Goal: Task Accomplishment & Management: Manage account settings

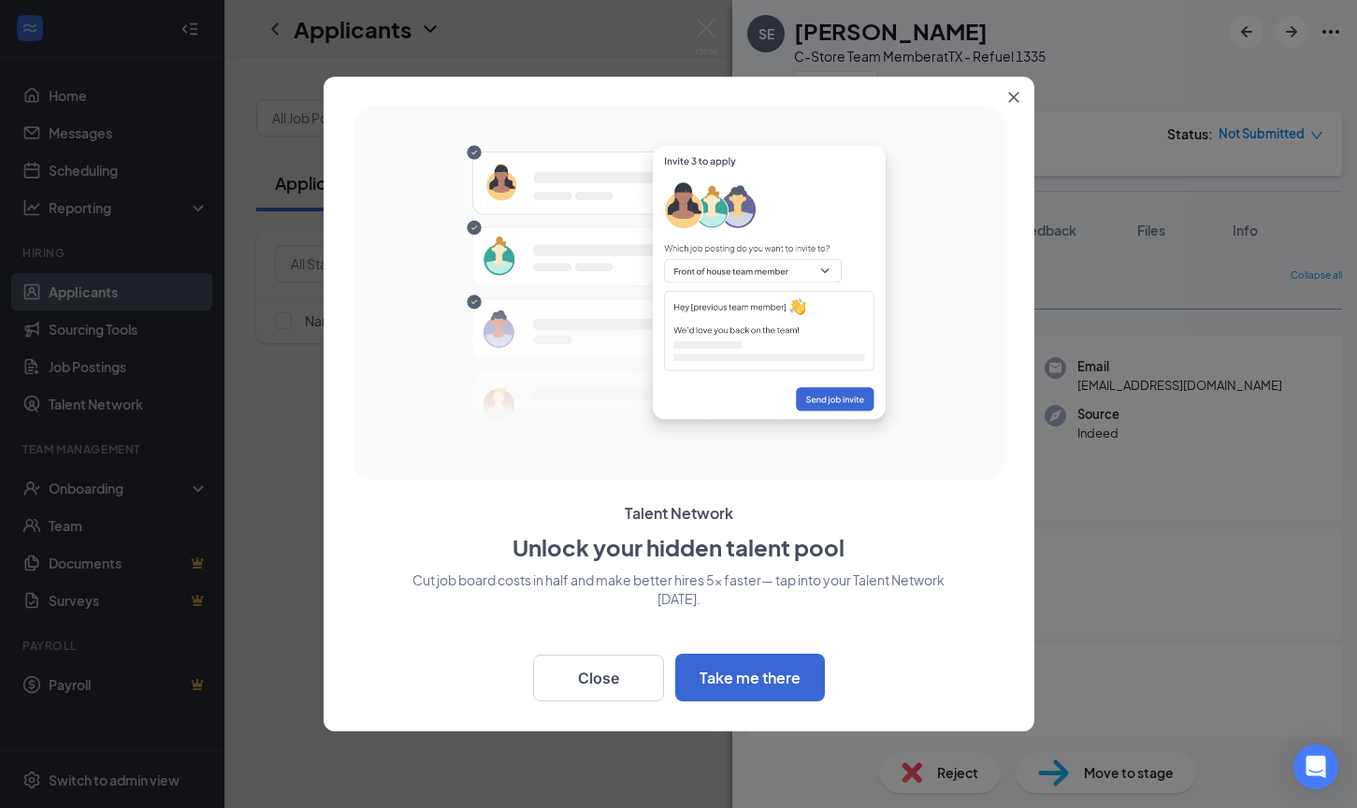
click at [1017, 96] on icon "Close" at bounding box center [1013, 97] width 11 height 11
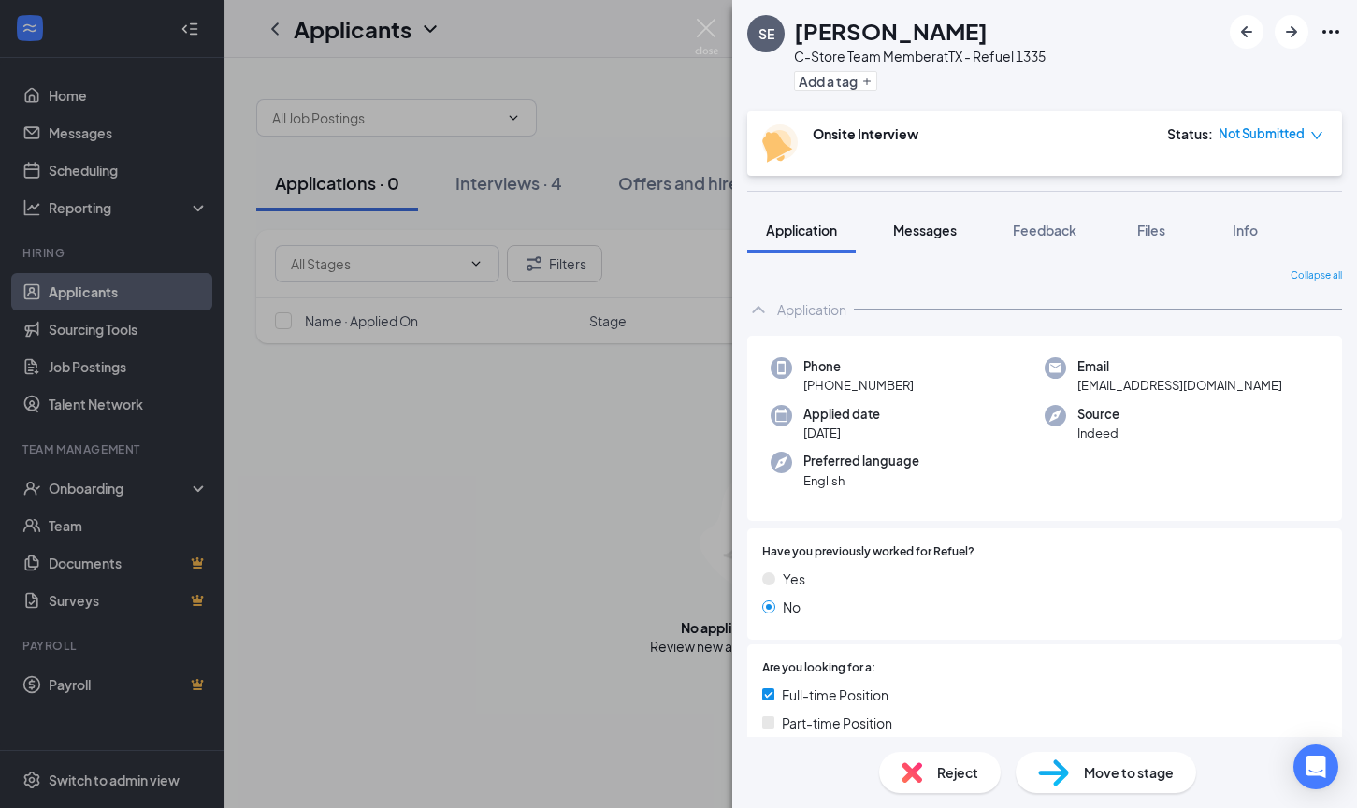
click at [942, 236] on span "Messages" at bounding box center [925, 230] width 64 height 17
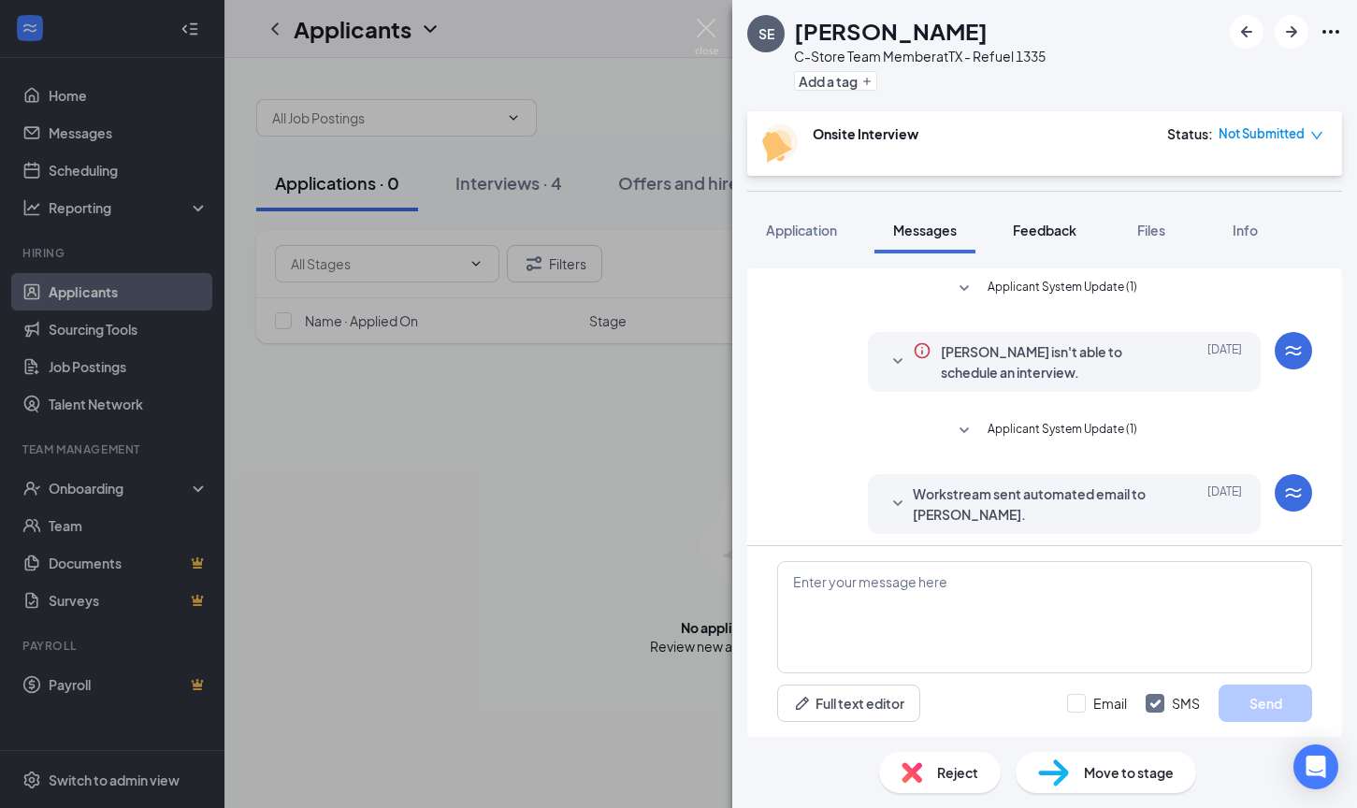
click at [1065, 227] on span "Feedback" at bounding box center [1045, 230] width 64 height 17
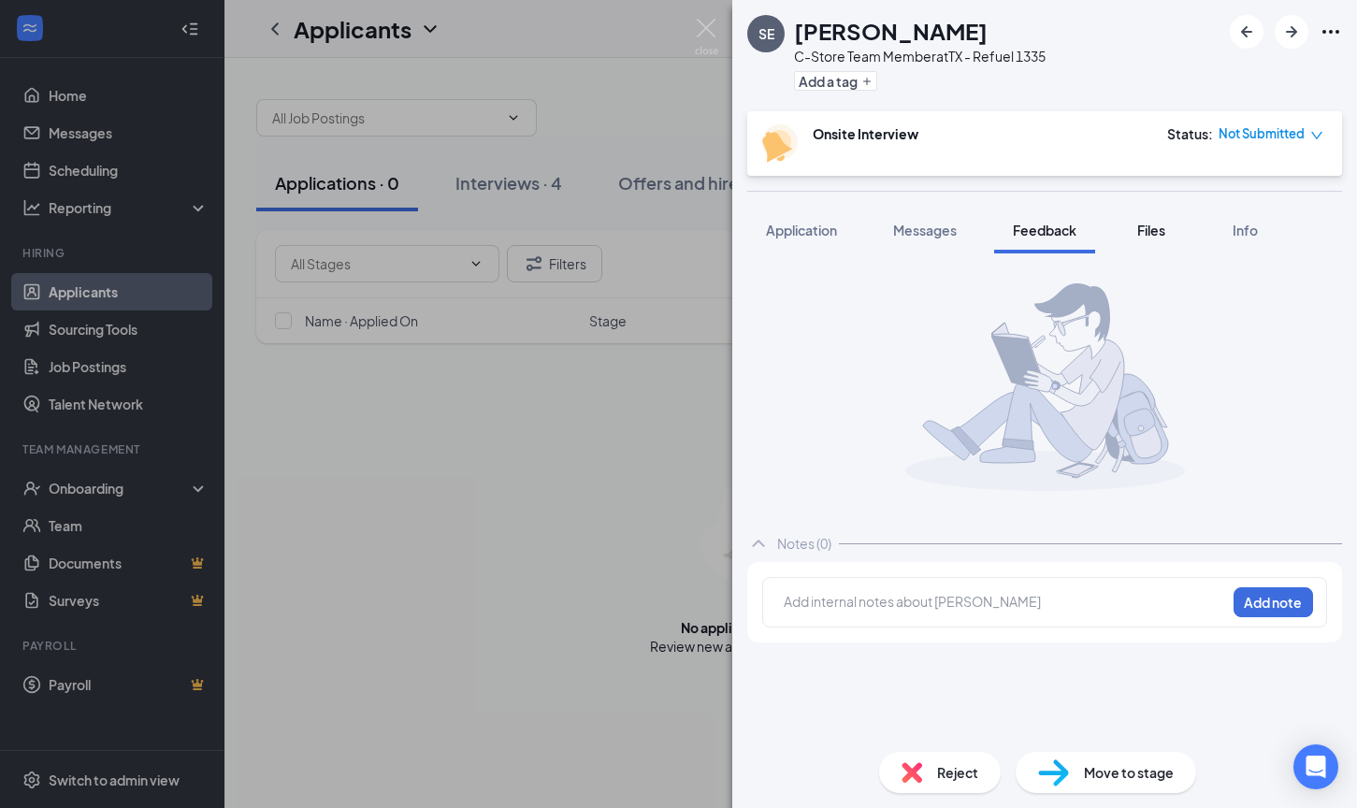
click at [1156, 235] on span "Files" at bounding box center [1151, 230] width 28 height 17
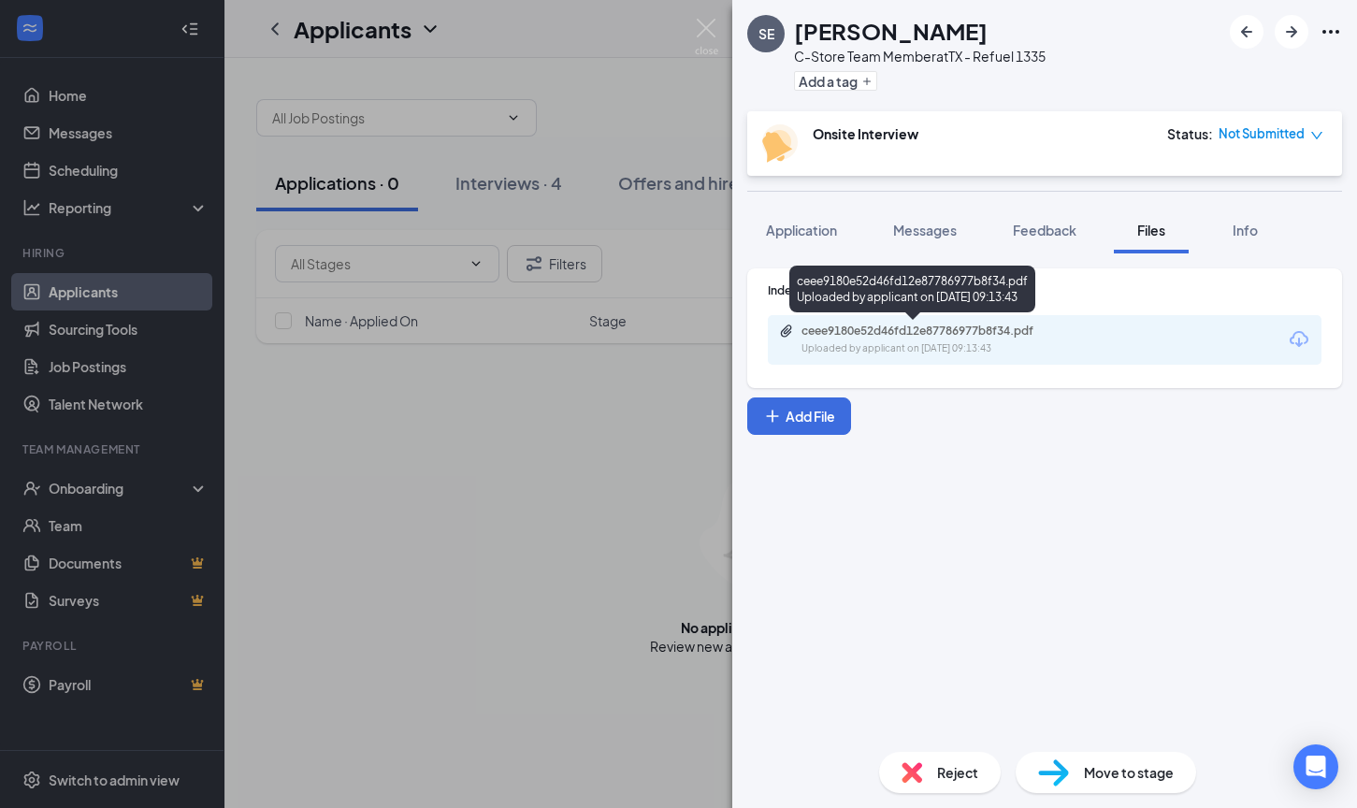
click at [950, 335] on div "ceee9180e52d46fd12e87786977b8f34.pdf" at bounding box center [933, 331] width 262 height 15
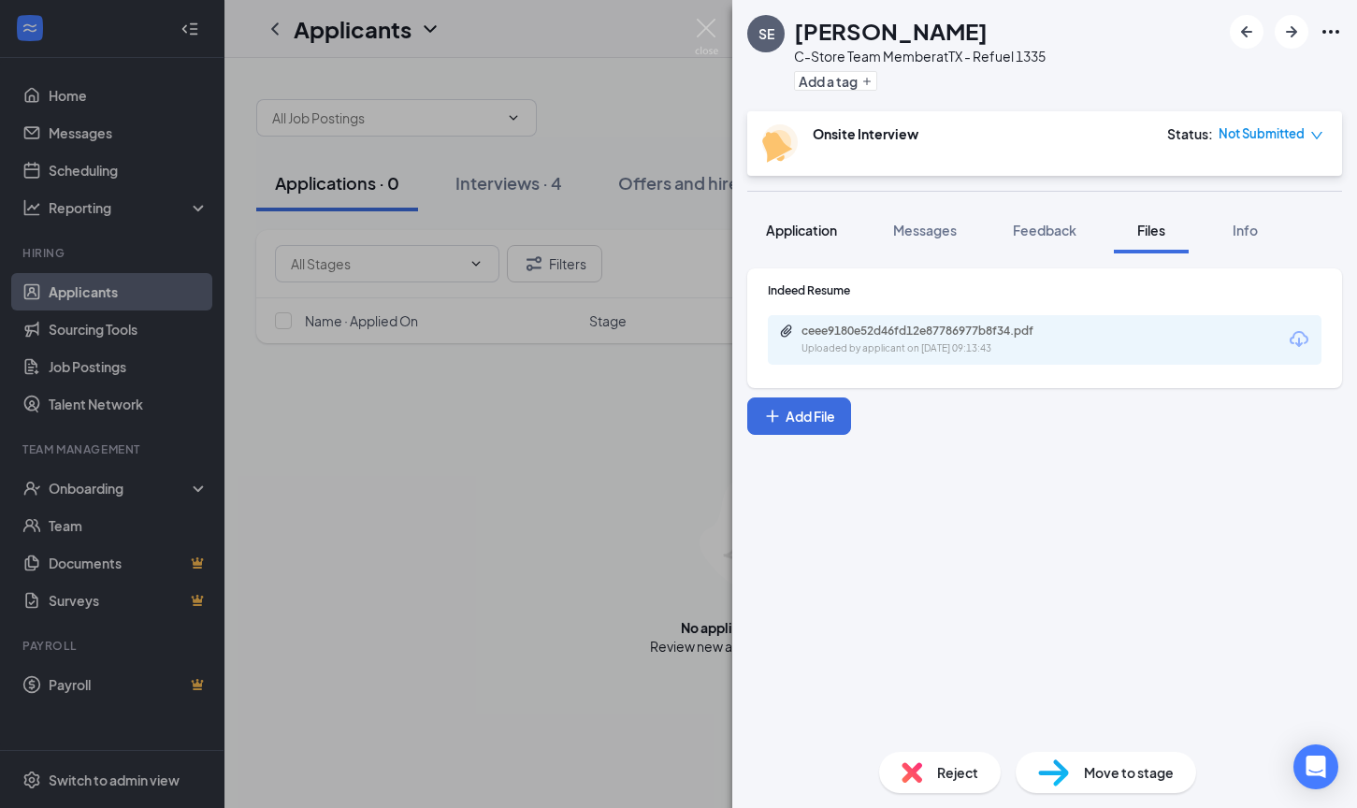
click at [811, 235] on span "Application" at bounding box center [801, 230] width 71 height 17
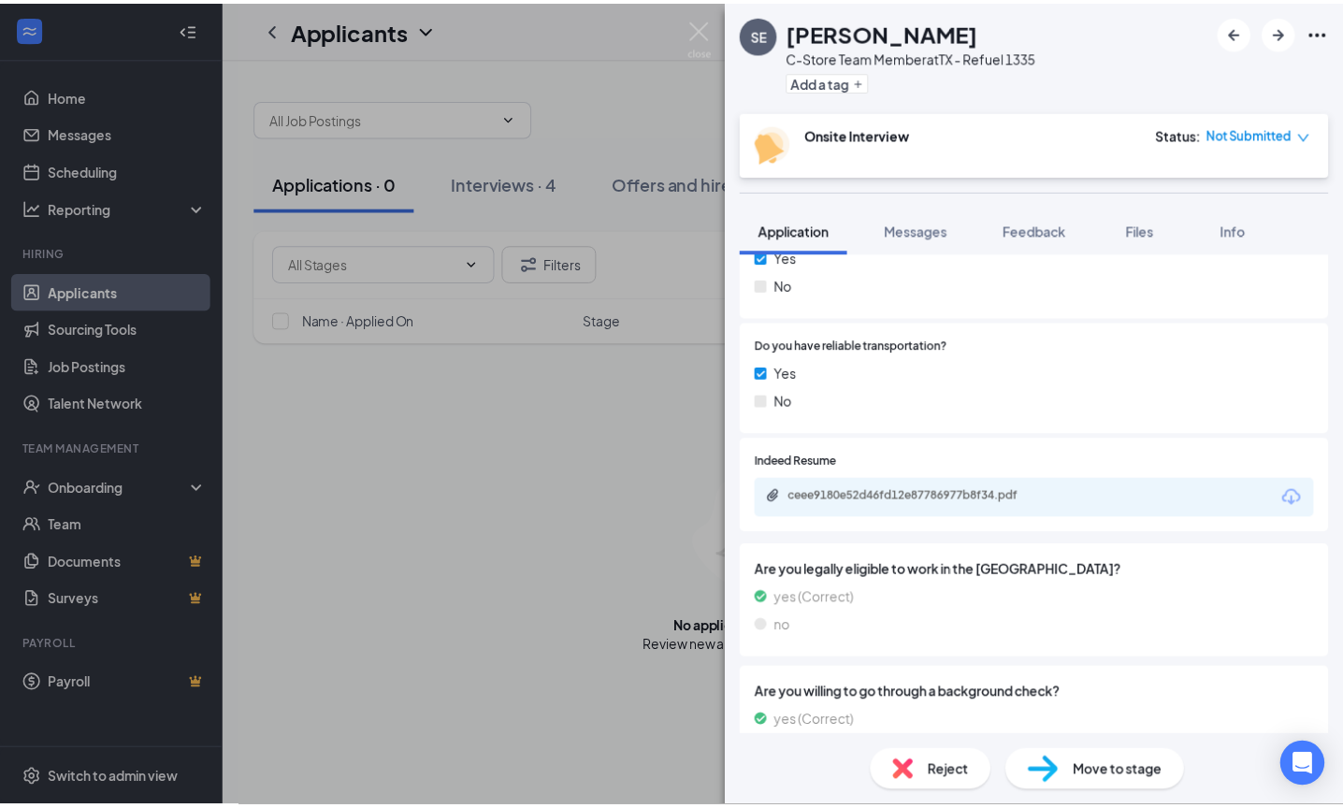
scroll to position [1079, 0]
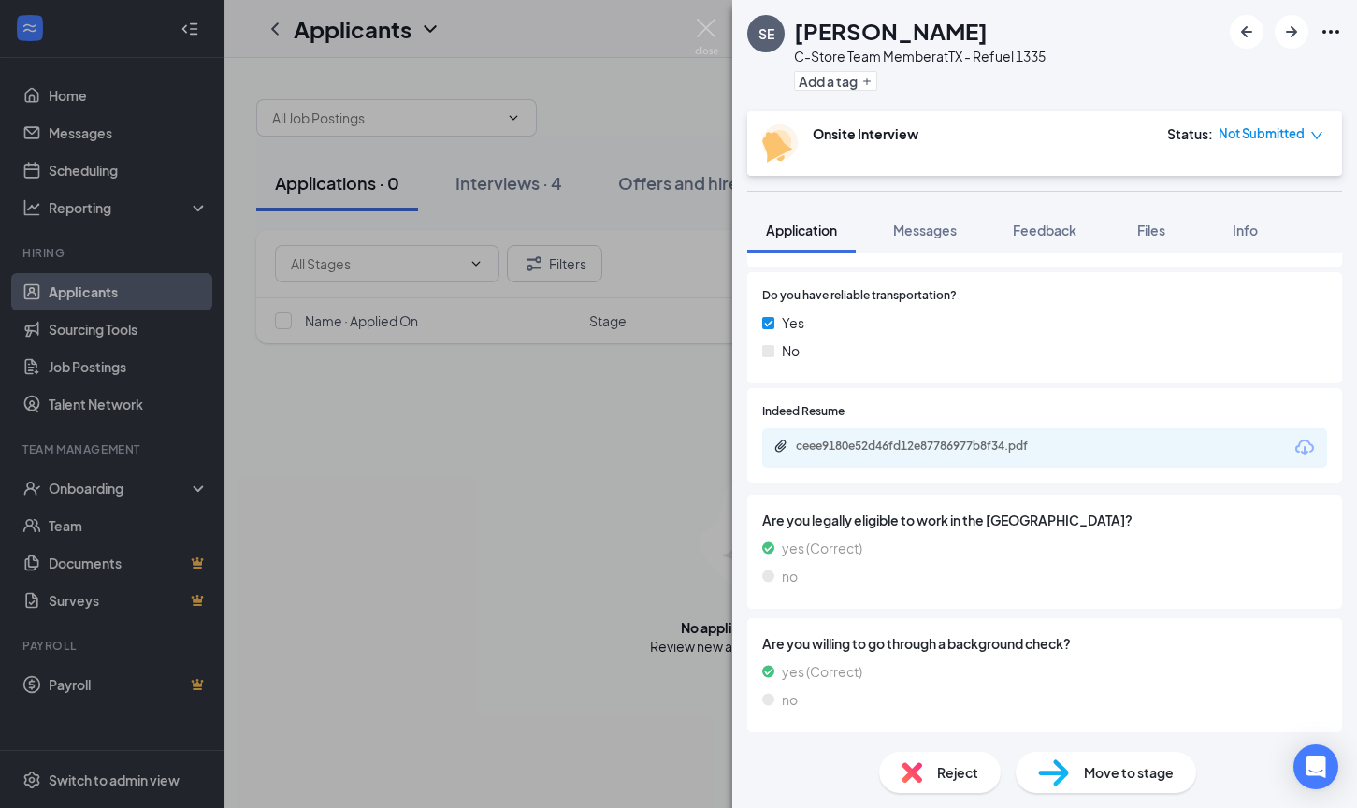
click at [666, 116] on div "SE [PERSON_NAME] C-Store Team Member at [GEOGRAPHIC_DATA] - Refuel 1335 Add a t…" at bounding box center [678, 404] width 1357 height 808
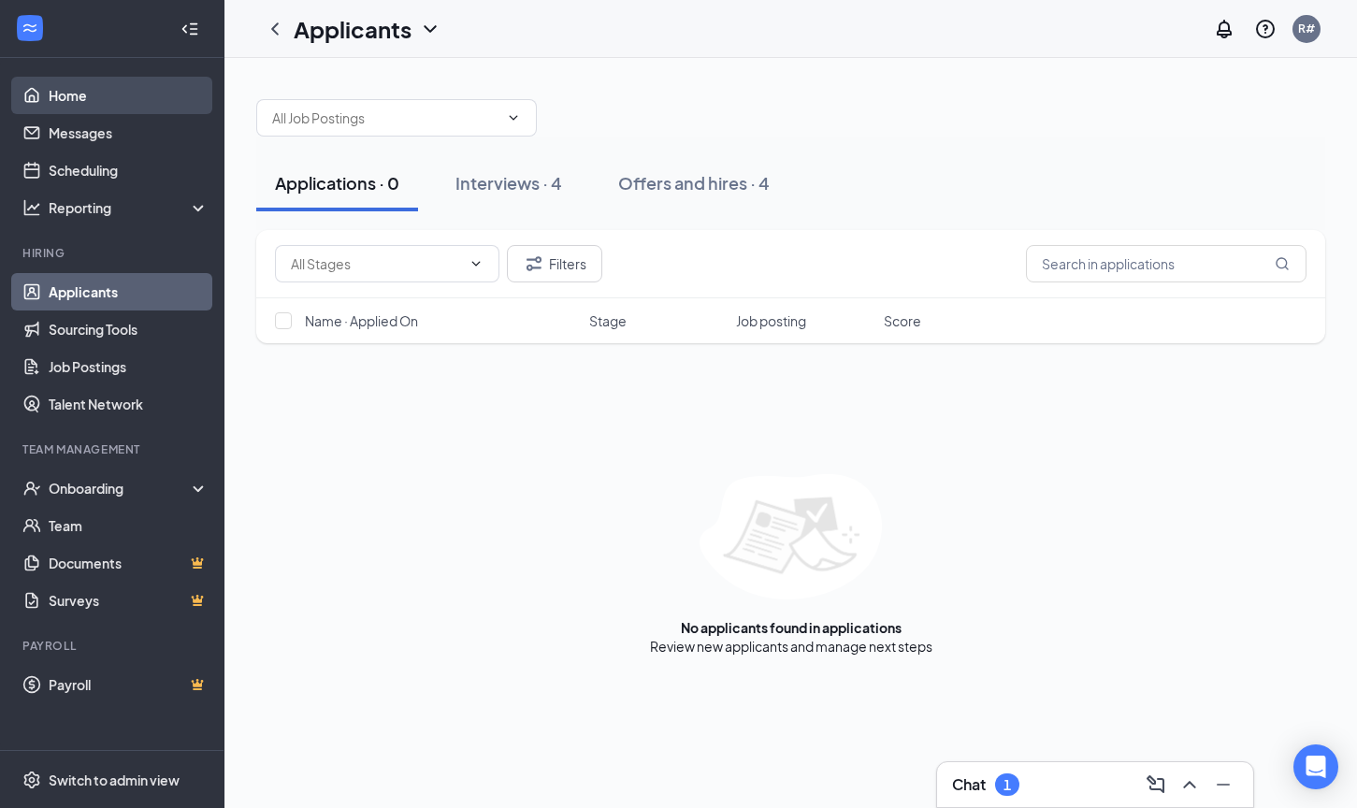
click at [60, 98] on link "Home" at bounding box center [129, 95] width 160 height 37
